Goal: Task Accomplishment & Management: Complete application form

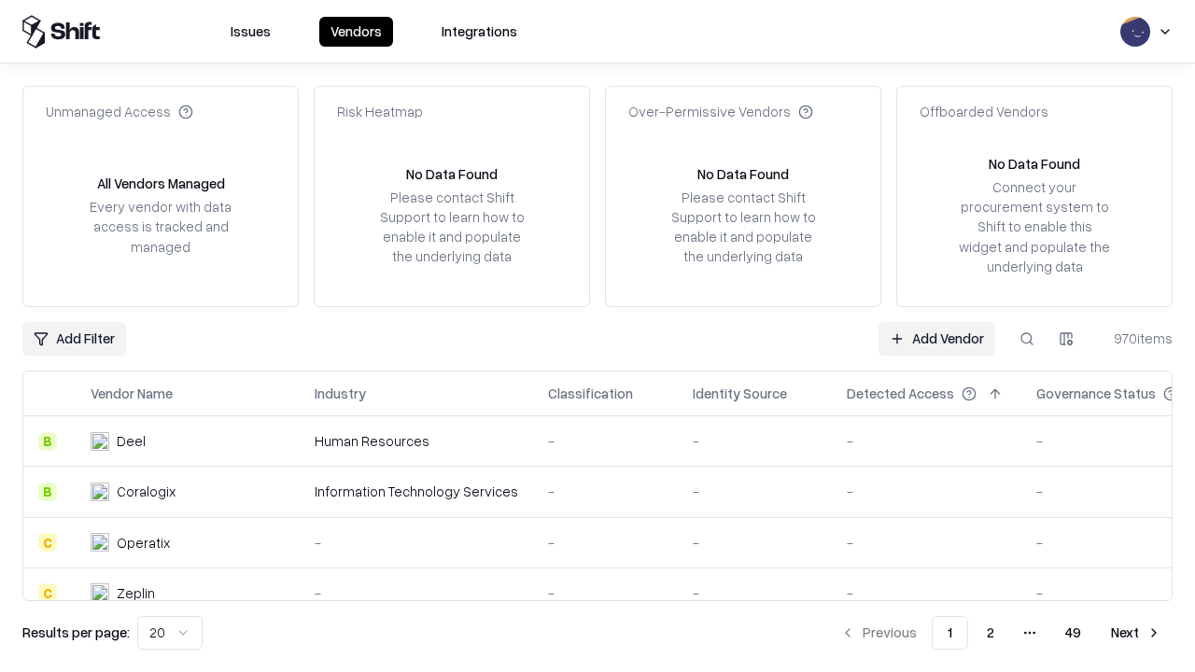
click at [936, 338] on link "Add Vendor" at bounding box center [936, 339] width 117 height 34
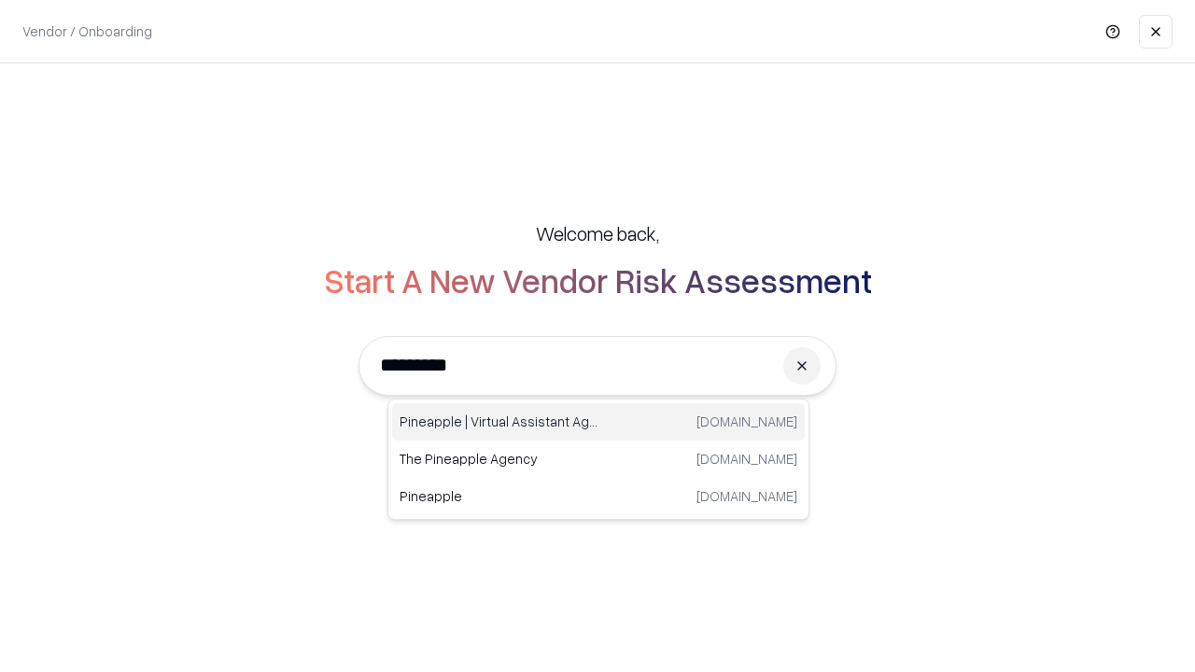
click at [598, 422] on div "Pineapple | Virtual Assistant Agency [DOMAIN_NAME]" at bounding box center [598, 421] width 413 height 37
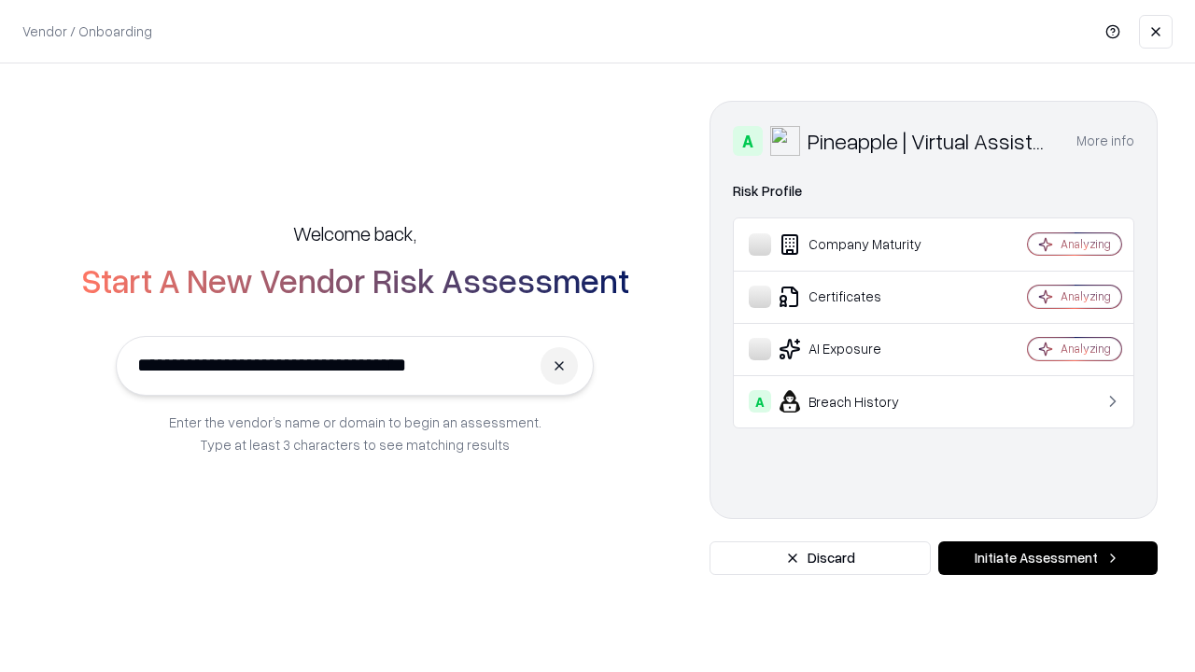
type input "**********"
click at [1047, 558] on button "Initiate Assessment" at bounding box center [1047, 558] width 219 height 34
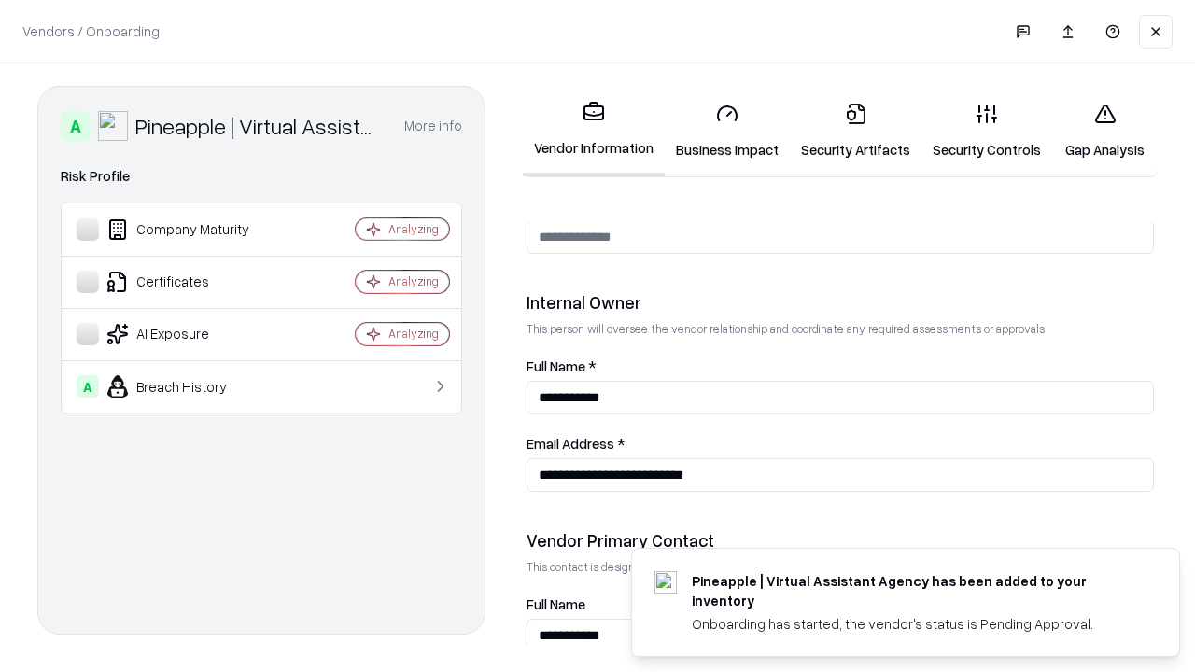
scroll to position [967, 0]
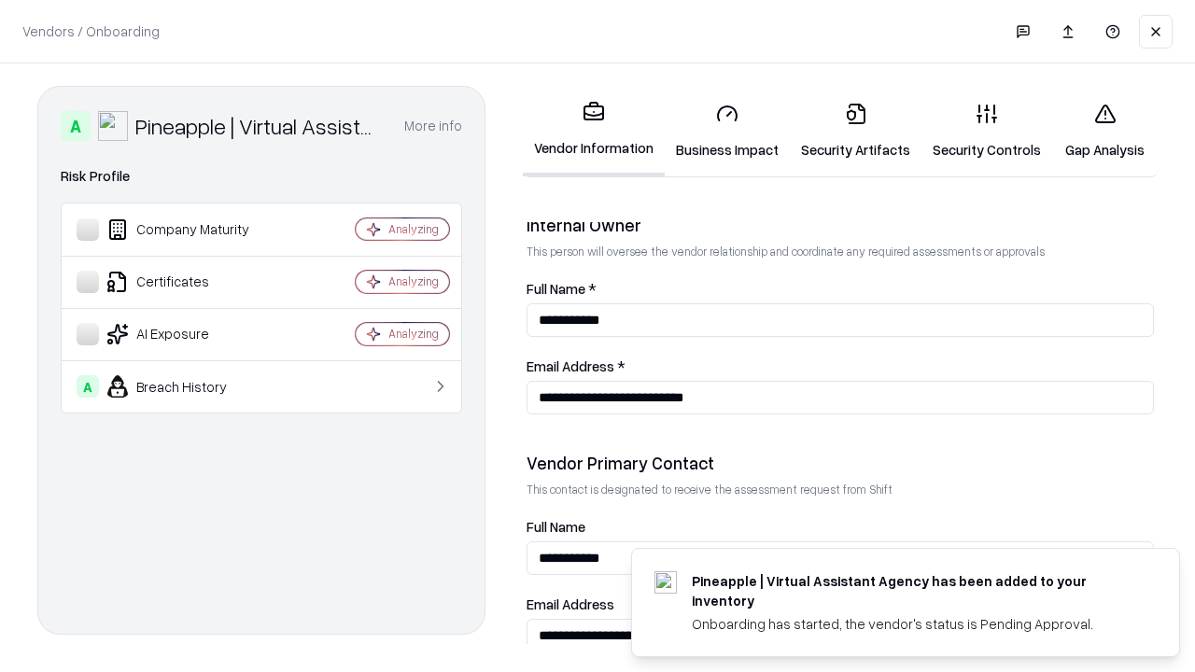
click at [727, 131] on link "Business Impact" at bounding box center [727, 131] width 125 height 87
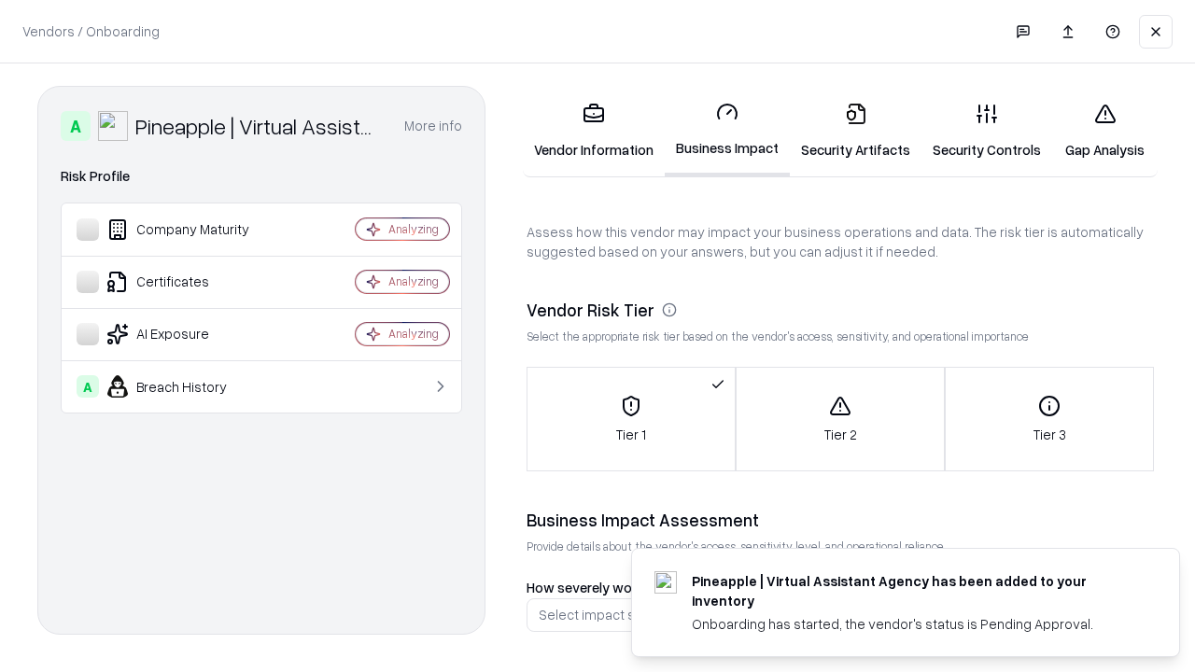
click at [855, 131] on link "Security Artifacts" at bounding box center [856, 131] width 132 height 87
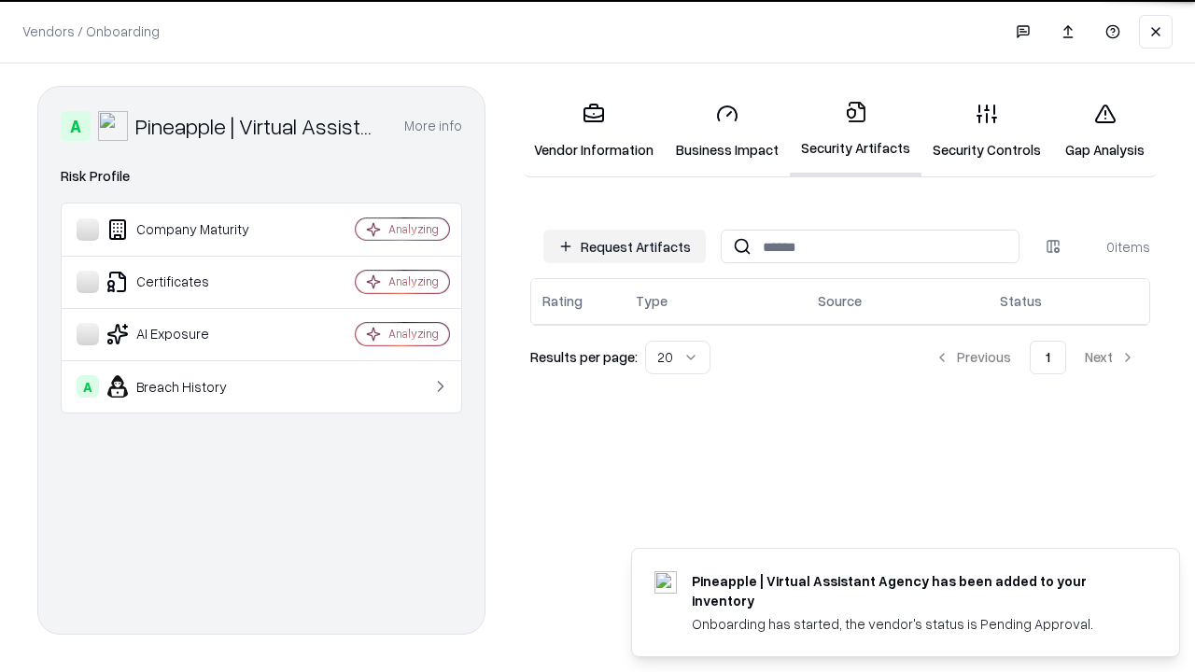
click at [625, 246] on button "Request Artifacts" at bounding box center [624, 247] width 162 height 34
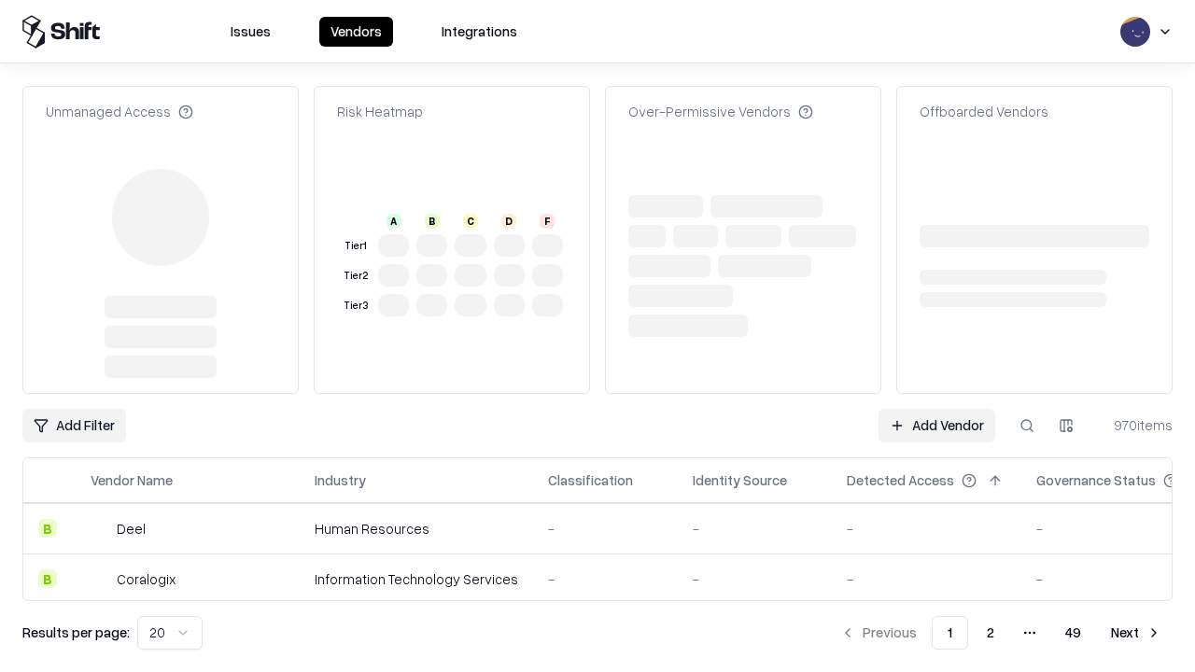
click at [936, 409] on link "Add Vendor" at bounding box center [936, 426] width 117 height 34
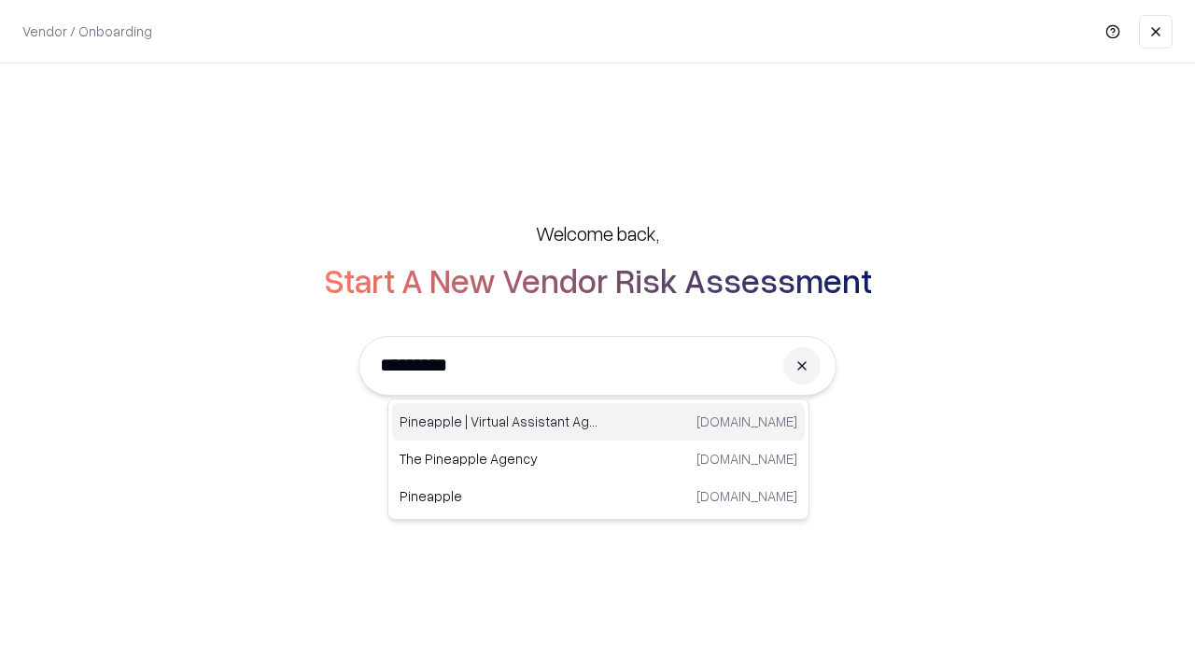
click at [598, 422] on div "Pineapple | Virtual Assistant Agency [DOMAIN_NAME]" at bounding box center [598, 421] width 413 height 37
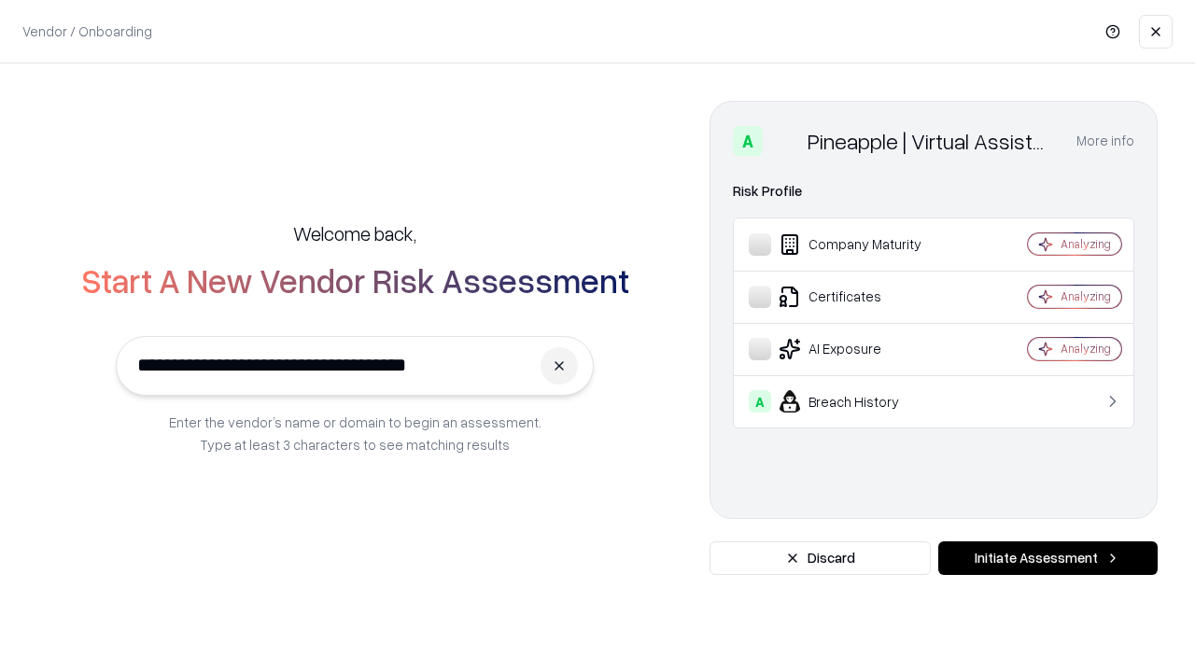
type input "**********"
click at [1047, 558] on button "Initiate Assessment" at bounding box center [1047, 558] width 219 height 34
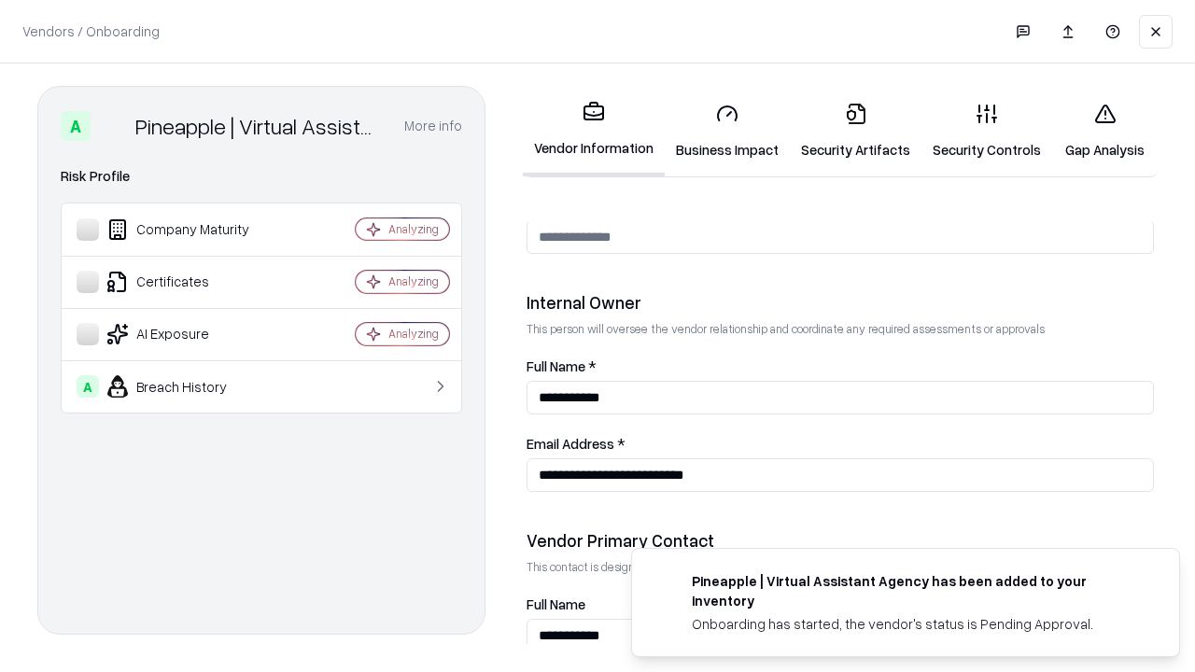
scroll to position [967, 0]
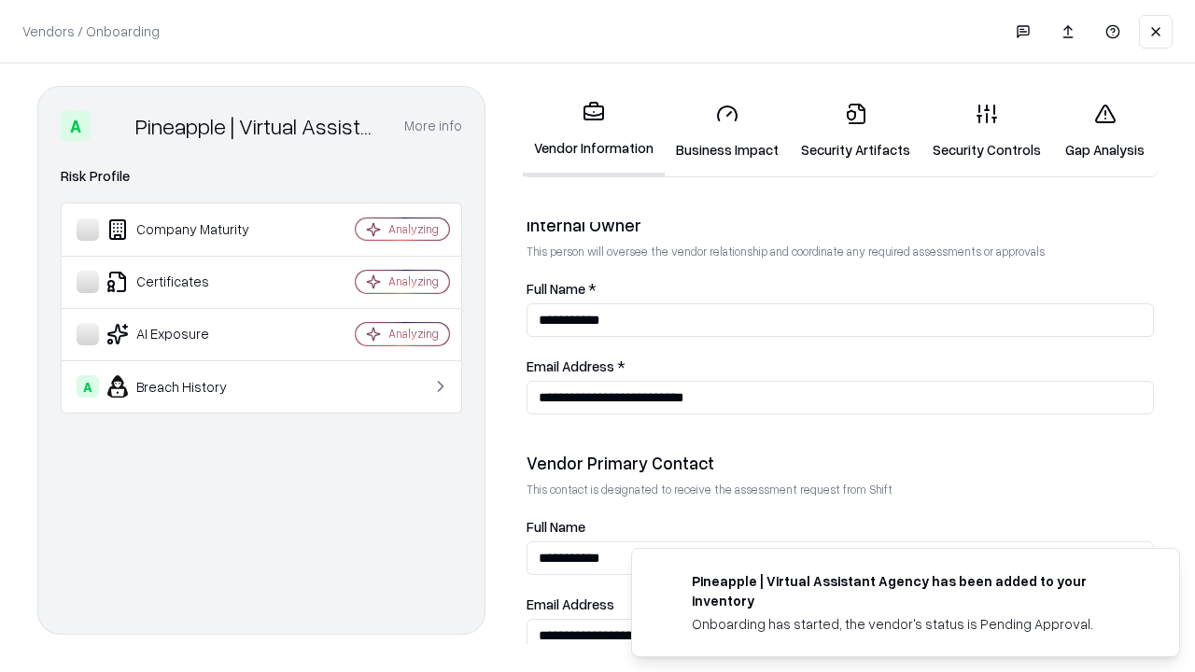
click at [1104, 131] on link "Gap Analysis" at bounding box center [1104, 131] width 105 height 87
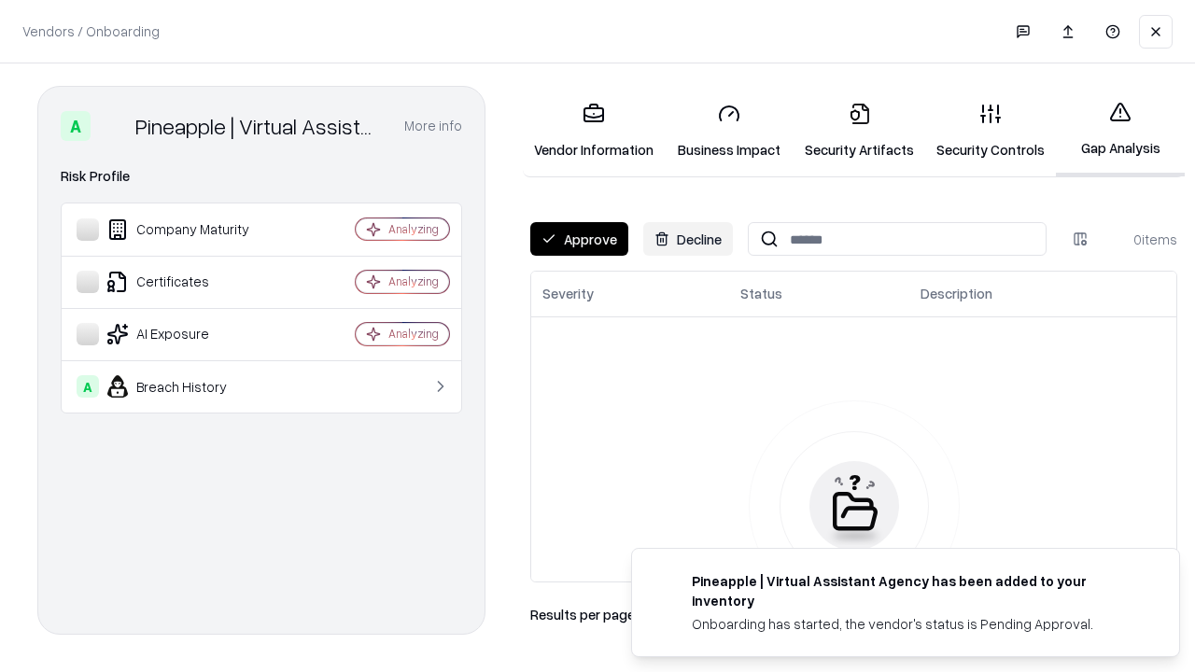
click at [579, 239] on button "Approve" at bounding box center [579, 239] width 98 height 34
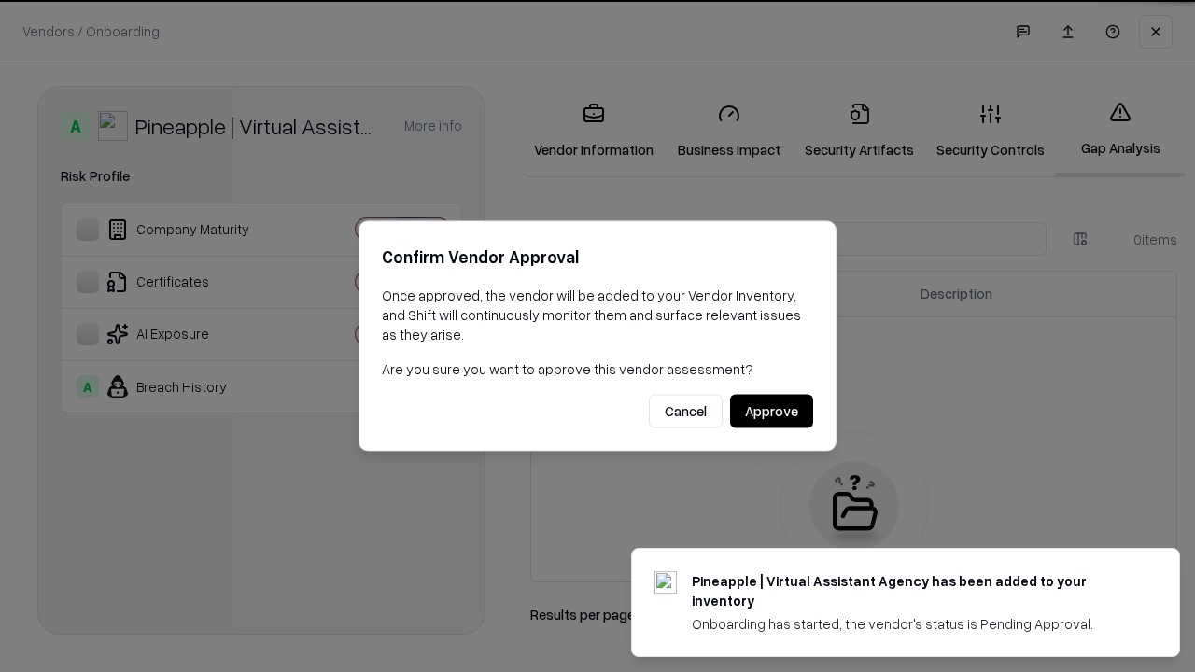
click at [771, 411] on button "Approve" at bounding box center [771, 412] width 83 height 34
